Goal: Transaction & Acquisition: Purchase product/service

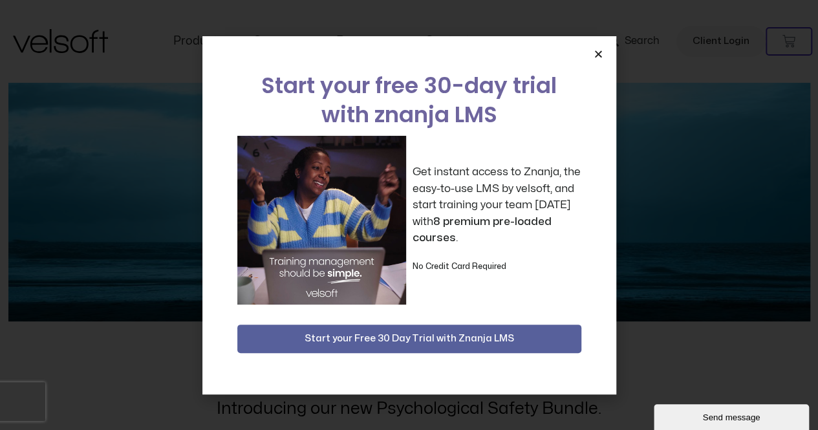
click at [599, 54] on icon "Close" at bounding box center [598, 54] width 10 height 10
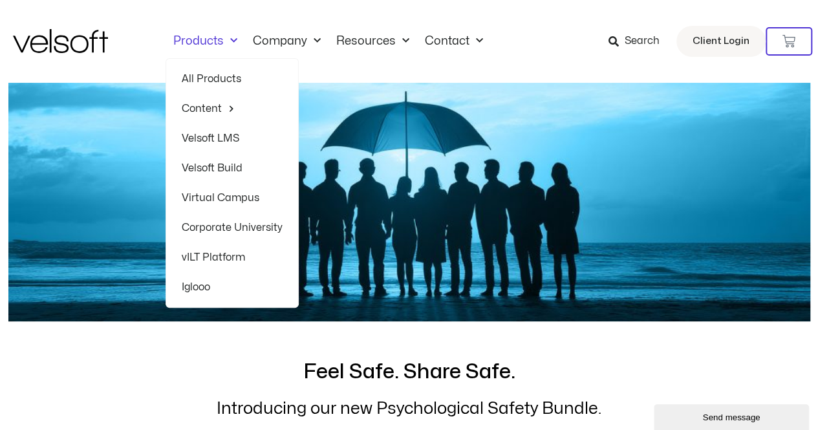
click at [189, 46] on link "Products" at bounding box center [205, 41] width 80 height 14
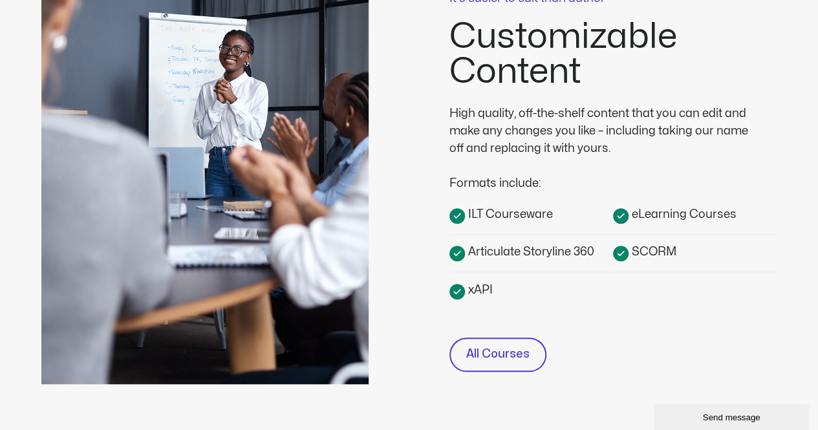
scroll to position [752, 0]
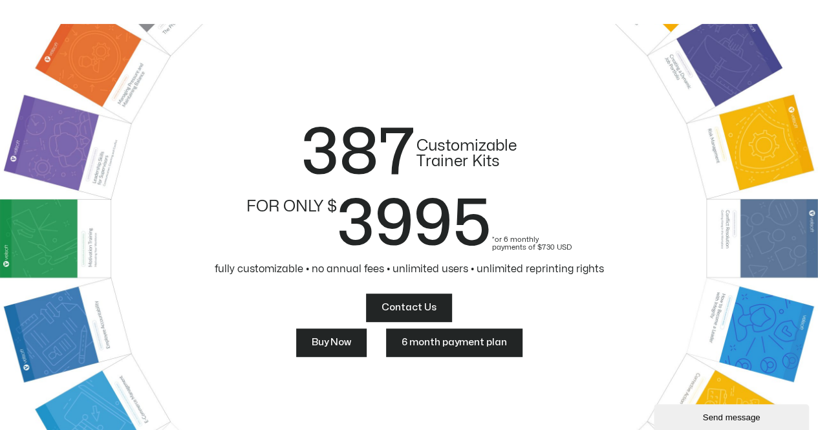
scroll to position [182, 0]
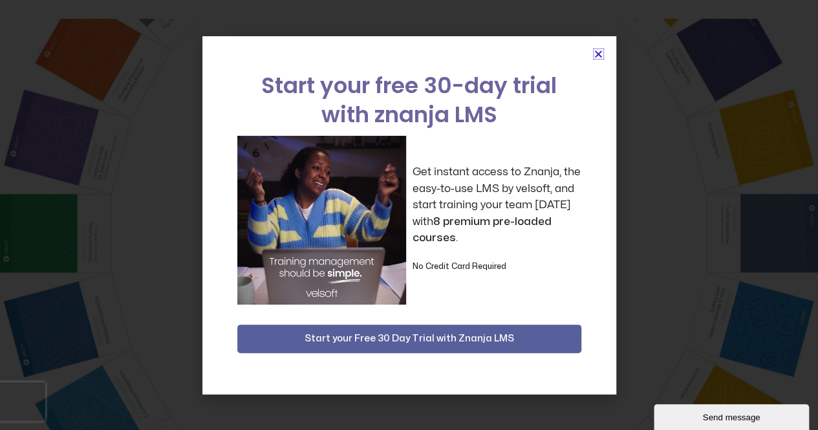
click at [597, 51] on icon "Close" at bounding box center [598, 54] width 10 height 10
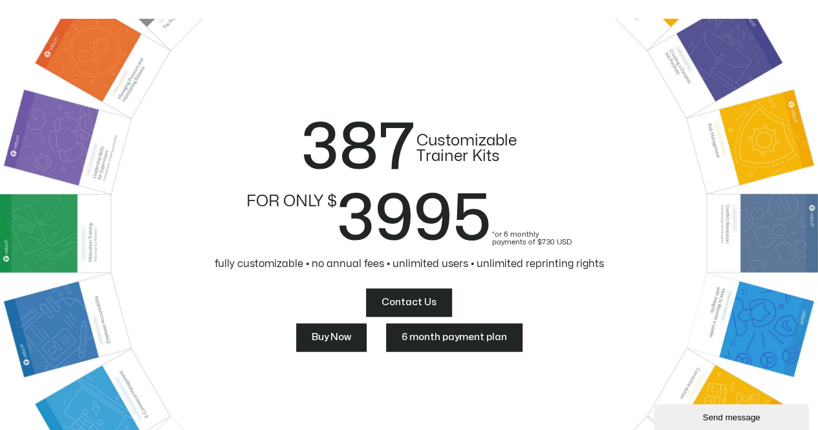
click at [329, 327] on link "Buy Now" at bounding box center [331, 337] width 70 height 28
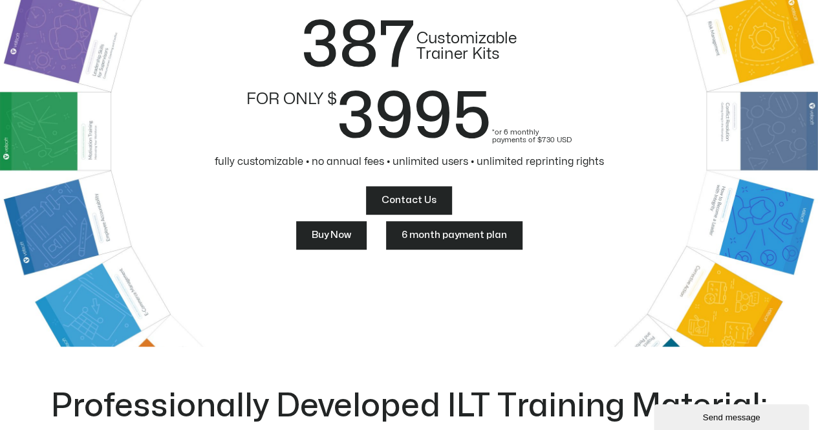
scroll to position [288, 0]
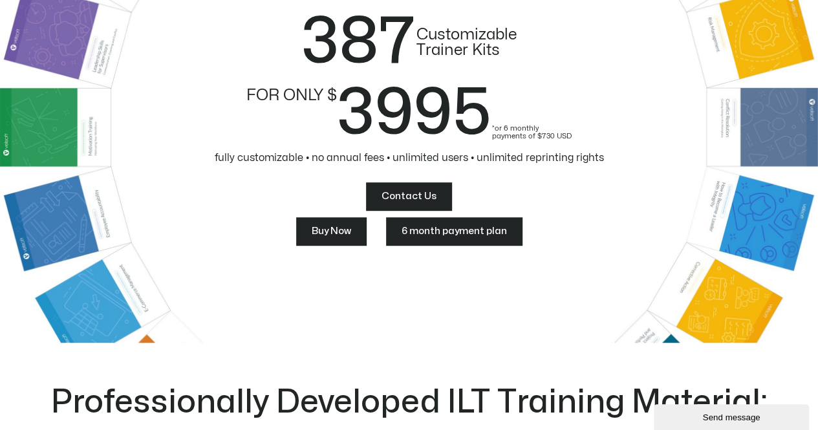
click at [338, 226] on span "Buy Now" at bounding box center [331, 232] width 39 height 16
